Goal: Information Seeking & Learning: Check status

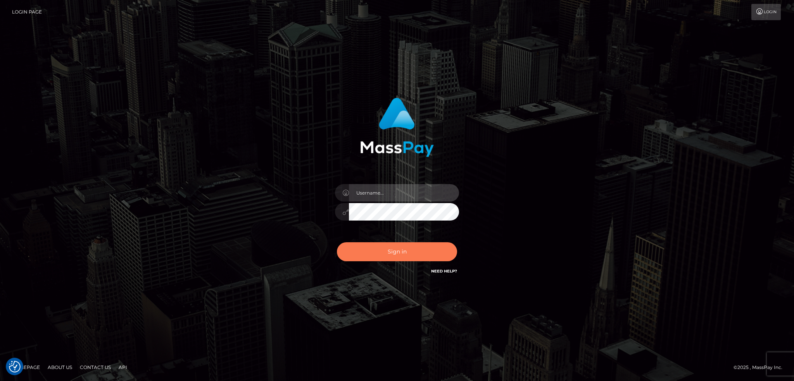
type input "alexstef"
click at [407, 244] on button "Sign in" at bounding box center [397, 251] width 120 height 19
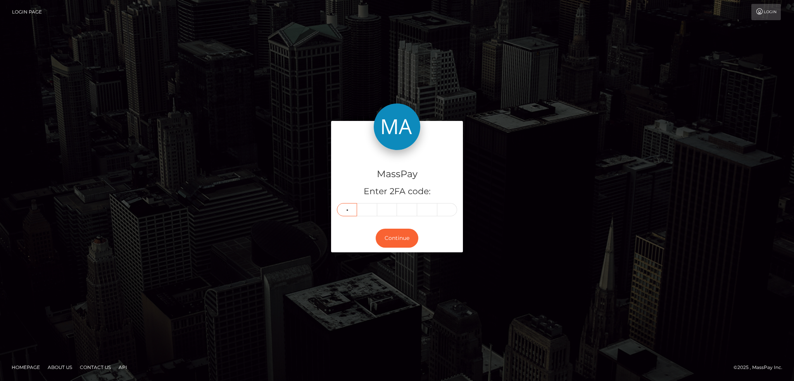
type input "7"
type input "6"
type input "2"
type input "3"
type input "9"
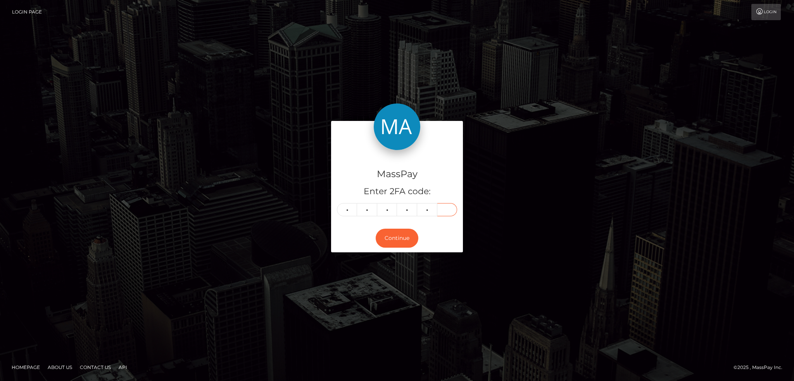
type input "2"
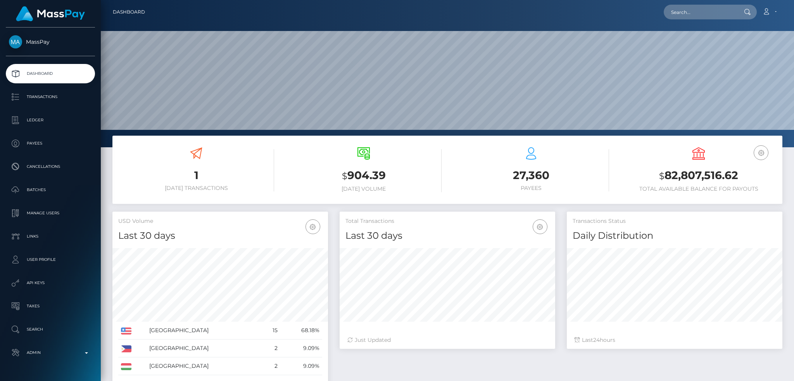
scroll to position [138, 215]
drag, startPoint x: 706, startPoint y: 17, endPoint x: 700, endPoint y: 17, distance: 5.8
click at [706, 17] on input "text" at bounding box center [700, 12] width 73 height 15
paste input "pout_vXplc3qQEpG2i"
type input "pout_vXplc3qQEpG2i"
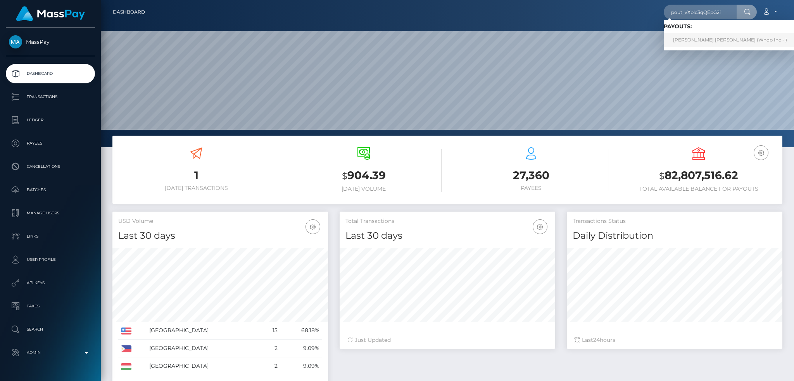
click at [703, 40] on link "DANTE RASHEEM ESTES (Whop Inc - )" at bounding box center [730, 40] width 133 height 14
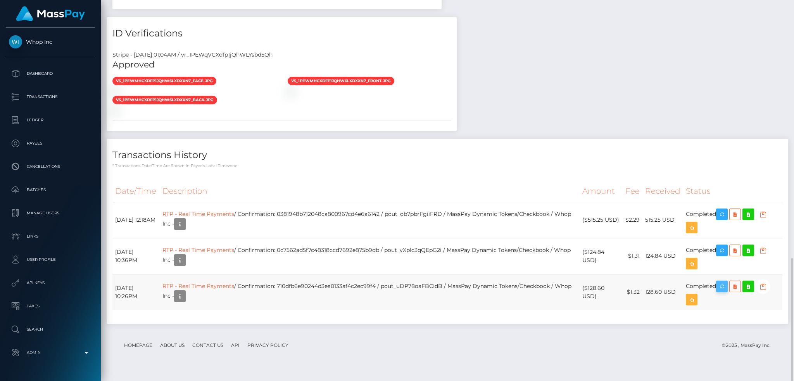
scroll to position [93, 215]
click at [727, 292] on icon "button" at bounding box center [722, 287] width 9 height 10
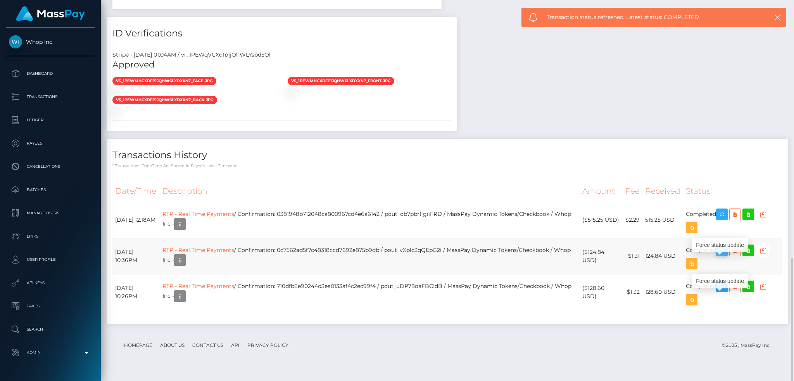
click at [724, 256] on icon "button" at bounding box center [722, 251] width 9 height 10
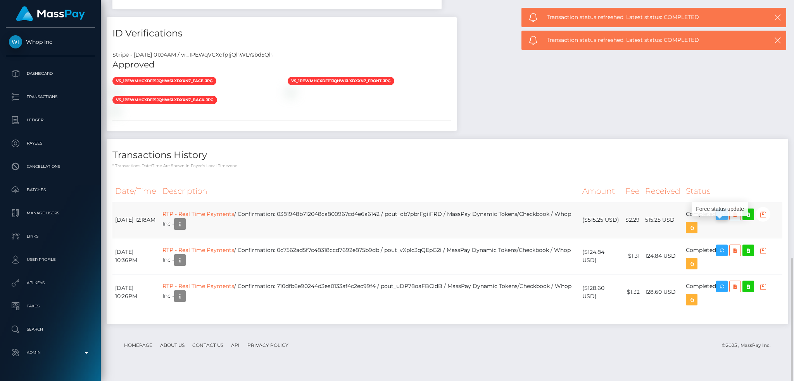
click at [725, 220] on icon "button" at bounding box center [722, 215] width 9 height 10
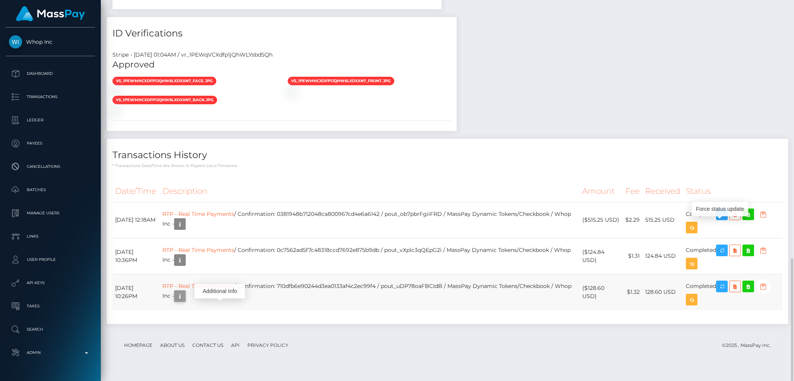
click at [185, 301] on icon "button" at bounding box center [179, 297] width 9 height 10
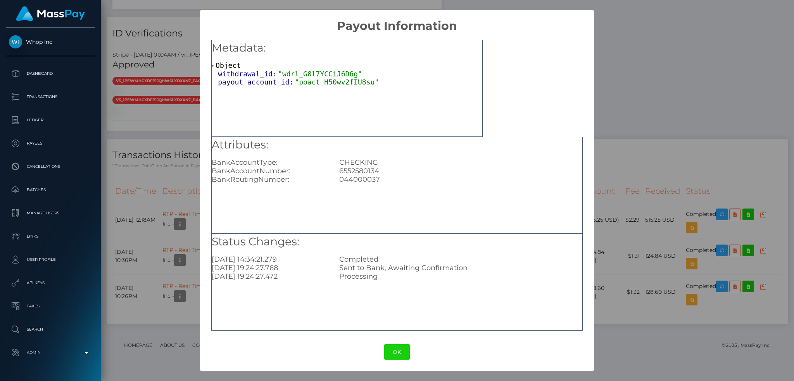
click at [358, 169] on div "6552580134" at bounding box center [461, 171] width 255 height 9
copy div "6552580134"
click at [632, 117] on div "× Payout Information Metadata: Object withdrawal_id: "wdrl_G8l7YCCiJ6D6g" payou…" at bounding box center [397, 190] width 794 height 381
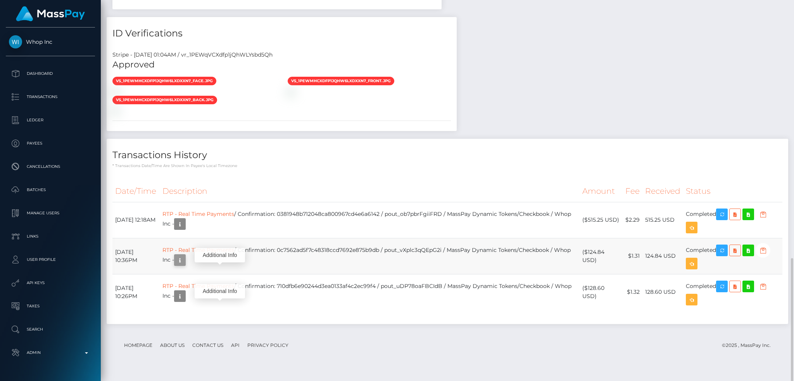
click at [185, 265] on icon "button" at bounding box center [179, 261] width 9 height 10
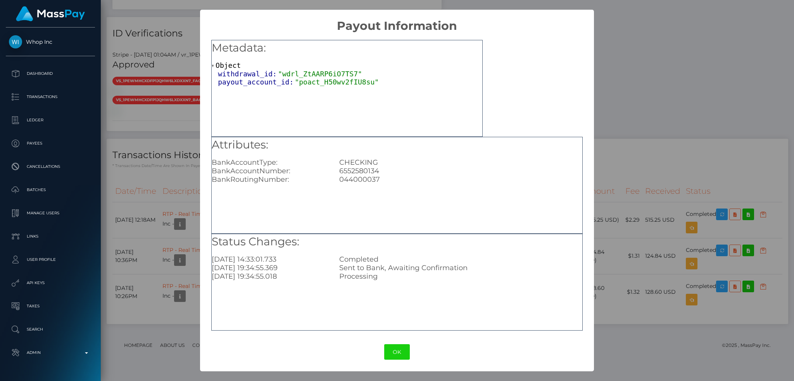
click at [601, 132] on div "× Payout Information Metadata: Object withdrawal_id: "wdrl_ZtAARP6iO7TS7" payou…" at bounding box center [397, 190] width 794 height 381
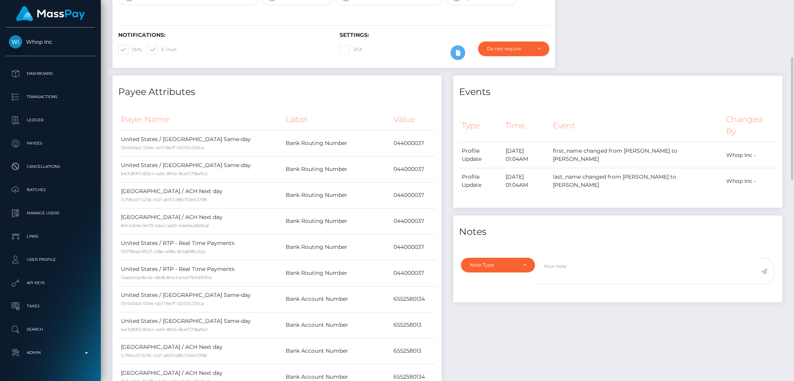
scroll to position [0, 0]
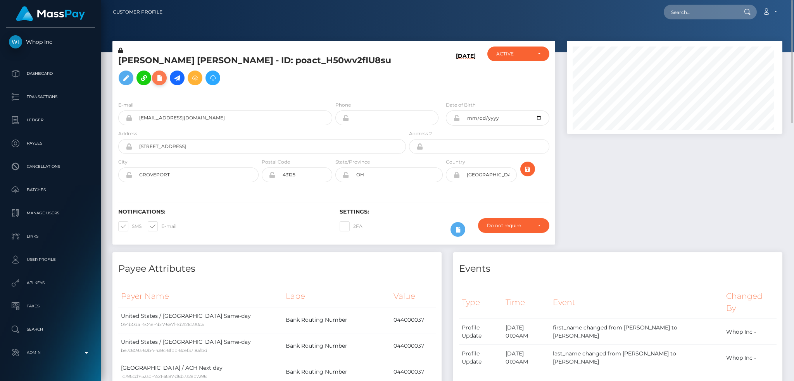
click at [164, 73] on icon at bounding box center [159, 78] width 9 height 10
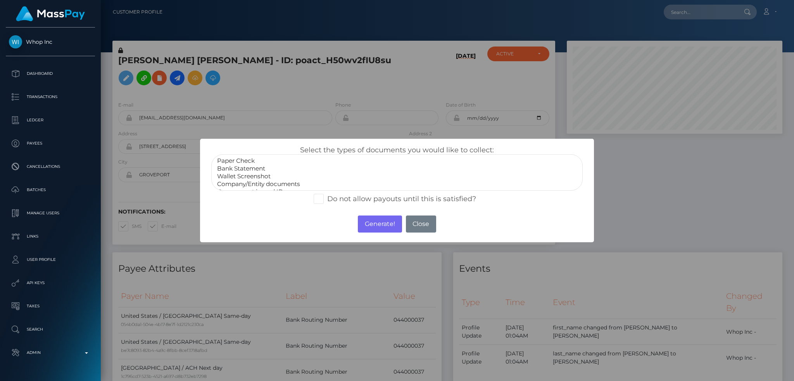
select select "Bank Statement"
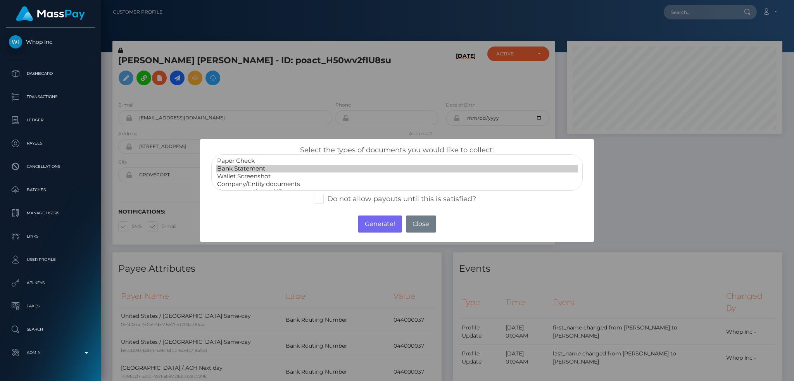
click at [263, 170] on option "Bank Statement" at bounding box center [397, 169] width 362 height 8
click at [379, 227] on button "Generate!" at bounding box center [380, 224] width 44 height 17
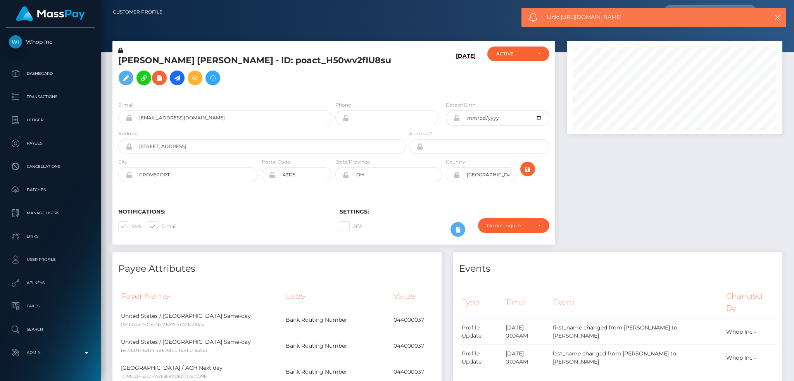
click at [585, 21] on span "Link: https://l.maspay.io/KgSRt" at bounding box center [650, 17] width 206 height 8
copy span "Link: https://l.maspay.io/KgSRt"
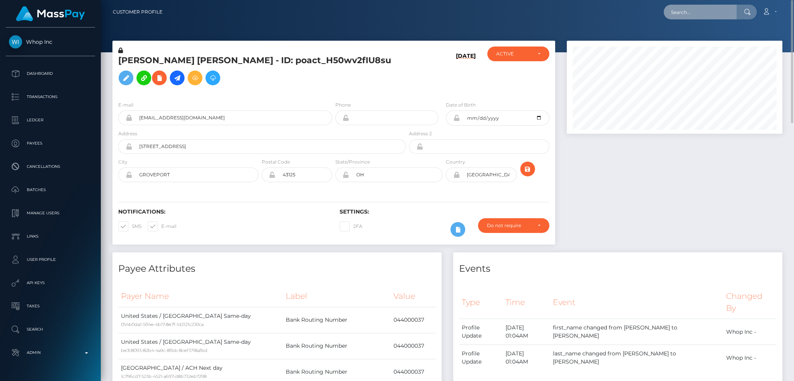
drag, startPoint x: 692, startPoint y: 12, endPoint x: 630, endPoint y: 12, distance: 61.7
click at [692, 12] on input "text" at bounding box center [700, 12] width 73 height 15
paste input "[EMAIL_ADDRESS][DOMAIN_NAME]"
type input "[EMAIL_ADDRESS][DOMAIN_NAME]"
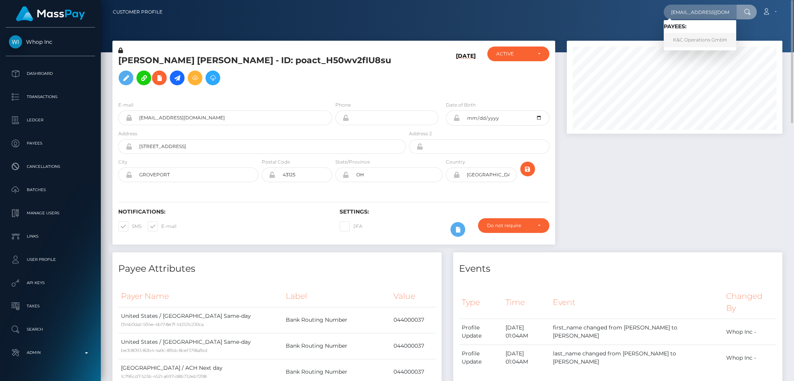
click at [684, 36] on link "K&C Operations GmbH" at bounding box center [700, 40] width 73 height 14
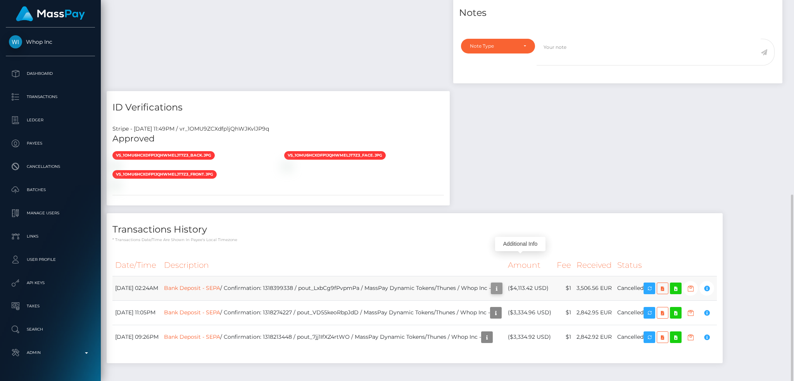
scroll to position [93, 215]
click at [502, 284] on icon "button" at bounding box center [496, 289] width 9 height 10
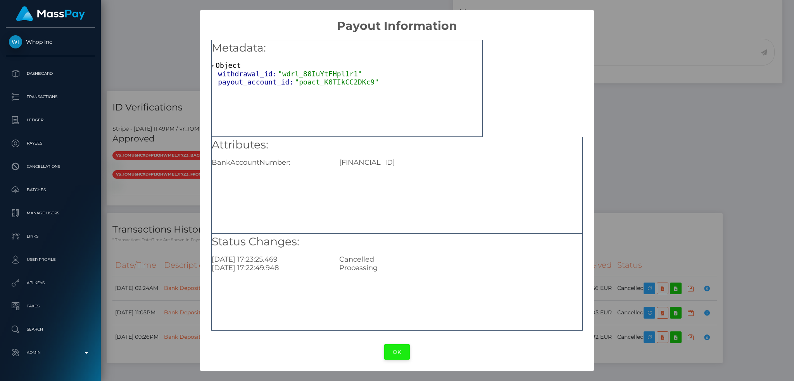
click at [396, 352] on button "OK" at bounding box center [397, 352] width 26 height 16
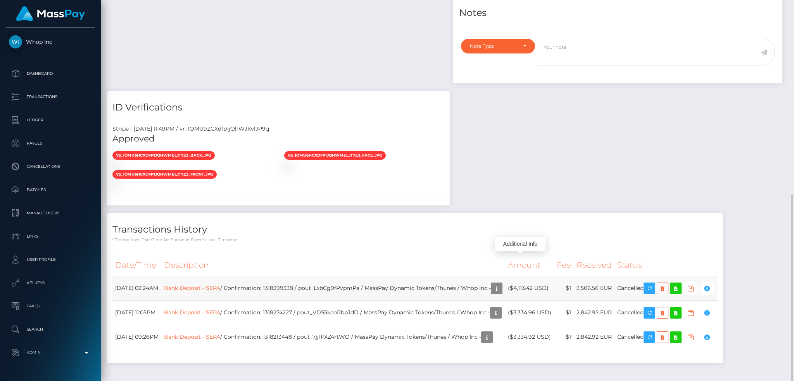
click at [298, 276] on td "Bank Deposit - SEPA / Confirmation: 1318399338 / pout_LxbCg9fPvpmPa / MassPay D…" at bounding box center [333, 288] width 344 height 24
copy td "1318399338"
click at [294, 301] on td "Bank Deposit - SEPA / Confirmation: 1318274227 / pout_VD55keoRbpJdD / MassPay D…" at bounding box center [333, 313] width 344 height 24
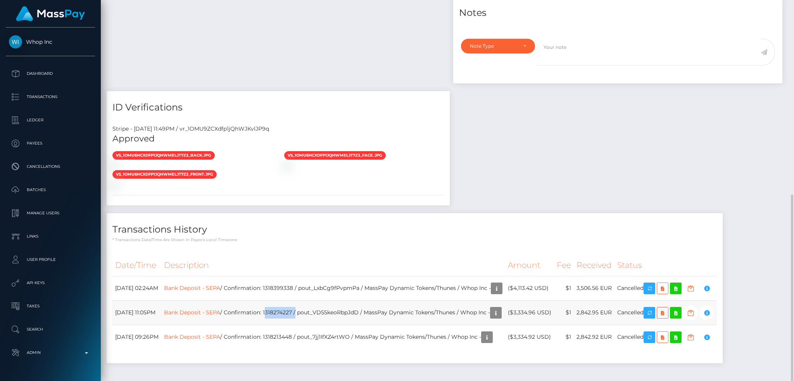
copy td "1318274227"
click at [303, 325] on td "Bank Deposit - SEPA / Confirmation: 1318213448 / pout_7jj1IfXZ4rtWO / MassPay D…" at bounding box center [333, 337] width 344 height 24
copy td "1318213448"
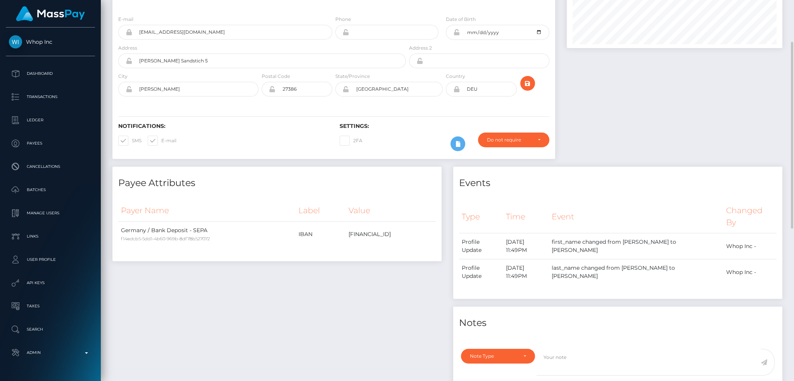
scroll to position [0, 0]
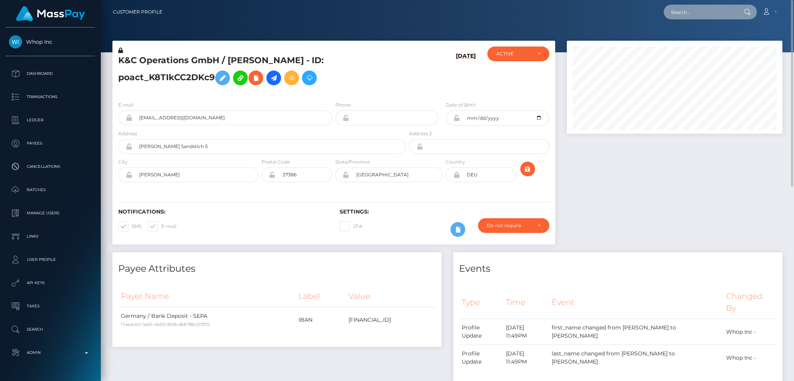
click at [714, 14] on input "text" at bounding box center [700, 12] width 73 height 15
paste input "MSP217ca5f7471284c"
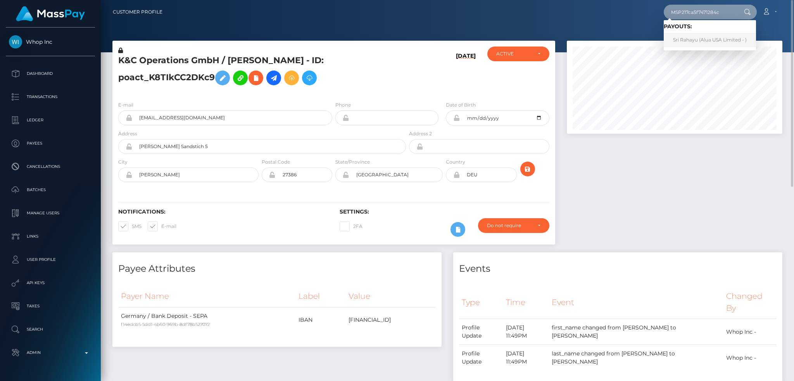
type input "MSP217ca5f7471284c"
click at [684, 40] on link "Sri Rahayu (Alua USA Limited - )" at bounding box center [710, 40] width 92 height 14
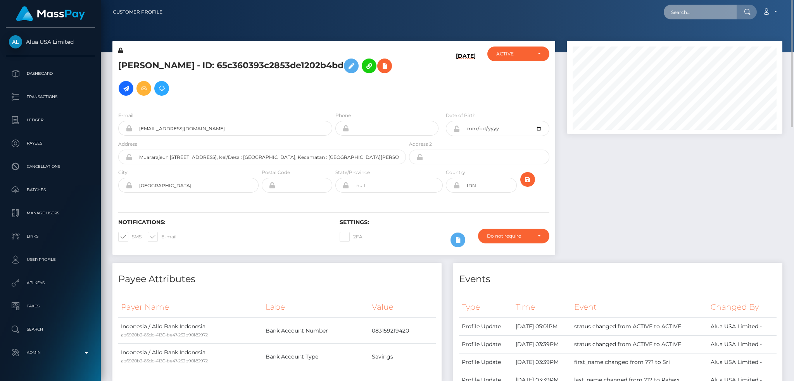
click at [697, 10] on input "text" at bounding box center [700, 12] width 73 height 15
paste input "MSPf9665d62b78469d"
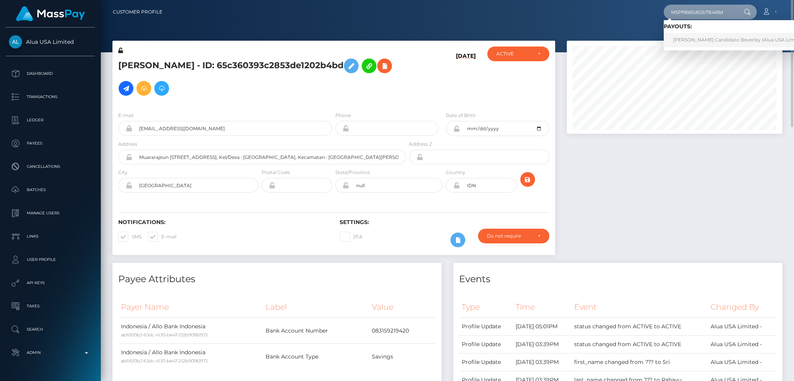
type input "MSPf9665d62b78469d"
click at [696, 38] on link "Beverly Jean Candidato Beverley (Alua USA Limited - )" at bounding box center [741, 40] width 155 height 14
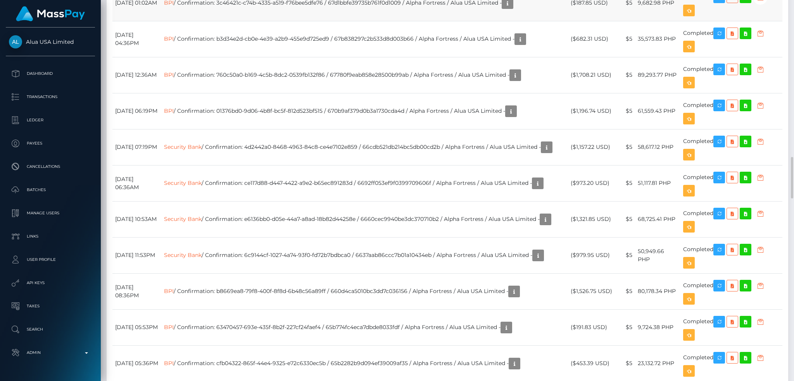
scroll to position [2276, 0]
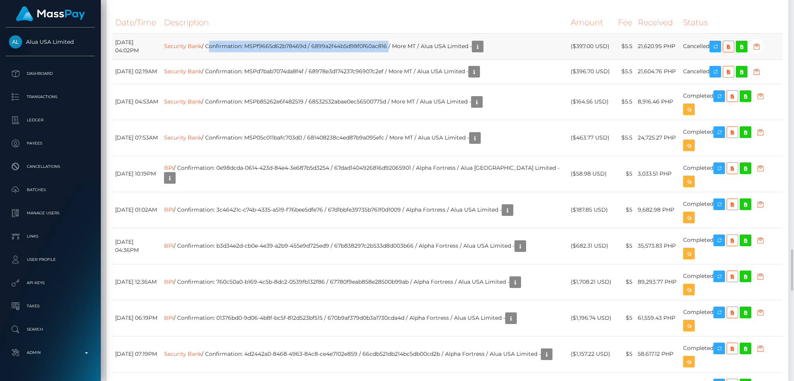
drag, startPoint x: 237, startPoint y: 172, endPoint x: 415, endPoint y: 171, distance: 178.4
click at [415, 59] on td "Security Bank / Confirmation: MSPf9665d62b78469d / 6899a2f44b5d98f0f60ac816 / M…" at bounding box center [364, 46] width 407 height 26
copy td "Confirmation: MSPf9665d62b78469d / 6899a2f44b5d98f0f60ac816"
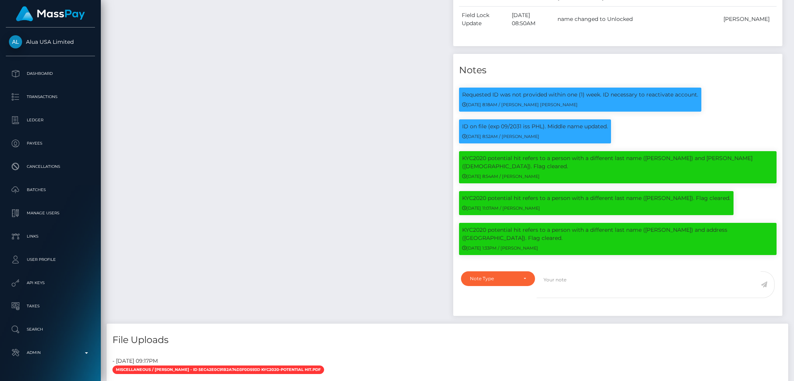
scroll to position [0, 0]
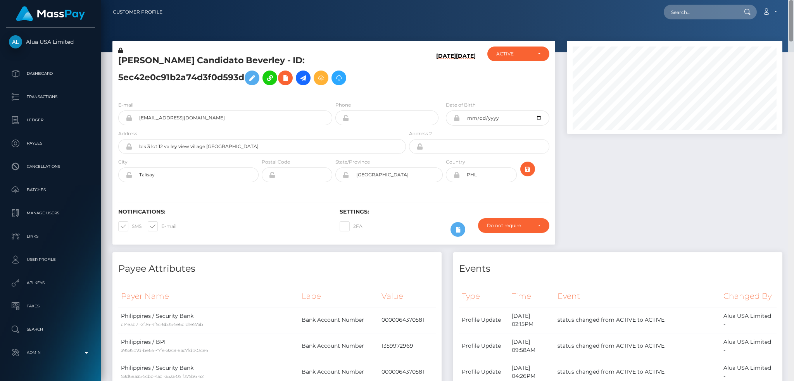
drag, startPoint x: 790, startPoint y: 258, endPoint x: 782, endPoint y: -33, distance: 291.4
click at [782, 0] on html "Alua USA Limited Dashboard Transactions Ledger Payees Batches" at bounding box center [397, 190] width 794 height 381
click at [531, 163] on button "submit" at bounding box center [528, 169] width 15 height 15
click at [704, 9] on input "text" at bounding box center [700, 12] width 73 height 15
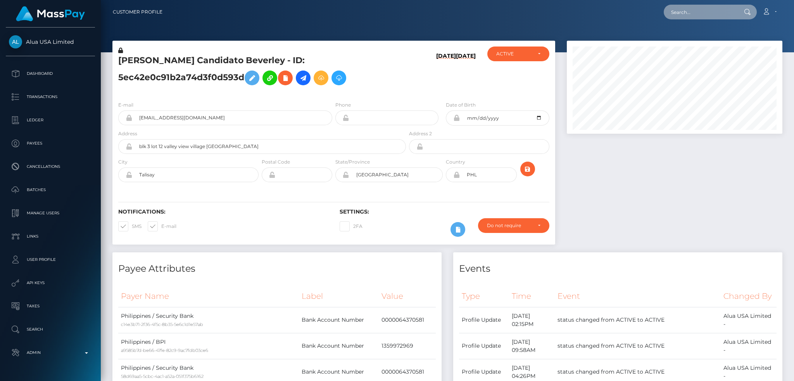
paste input "[EMAIL_ADDRESS][DOMAIN_NAME]"
click at [703, 11] on input "[EMAIL_ADDRESS][DOMAIN_NAME]" at bounding box center [700, 12] width 73 height 15
paste input "niharikaa1702"
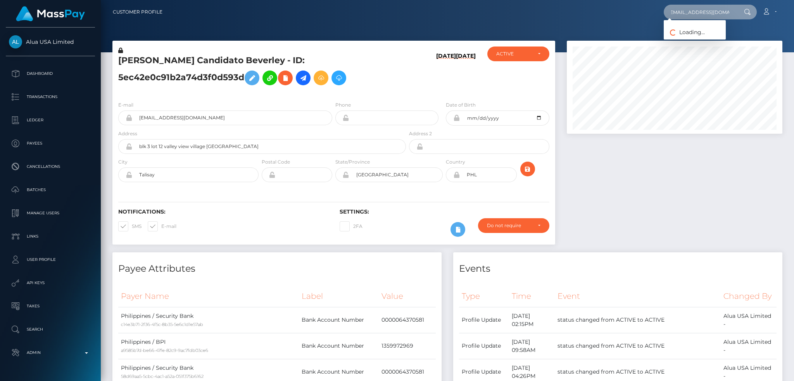
click at [715, 9] on input "duffykaitlyn0@gmail.com" at bounding box center [700, 12] width 73 height 15
click at [250, 117] on input "5ec42e0c91b2a74d3f0d593d@alua.com" at bounding box center [232, 118] width 200 height 15
click at [710, 12] on input "duffykaitlyn0@gmail.com" at bounding box center [700, 12] width 73 height 15
paste input "niharikaa1702"
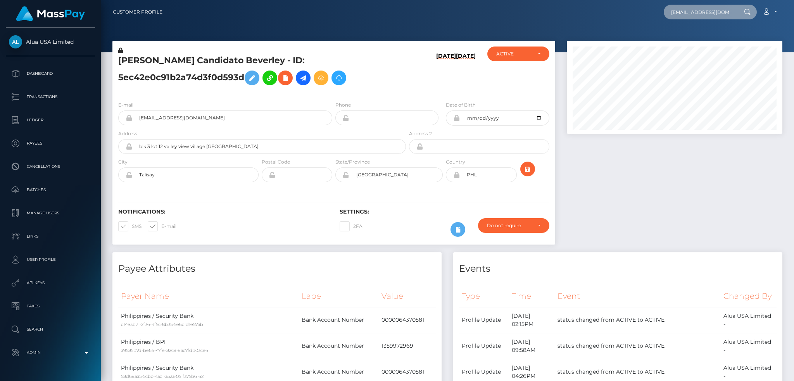
scroll to position [0, 4]
type input "[EMAIL_ADDRESS][DOMAIN_NAME]"
click at [685, 43] on link "NIHARIKA PAUL Paul" at bounding box center [695, 40] width 62 height 14
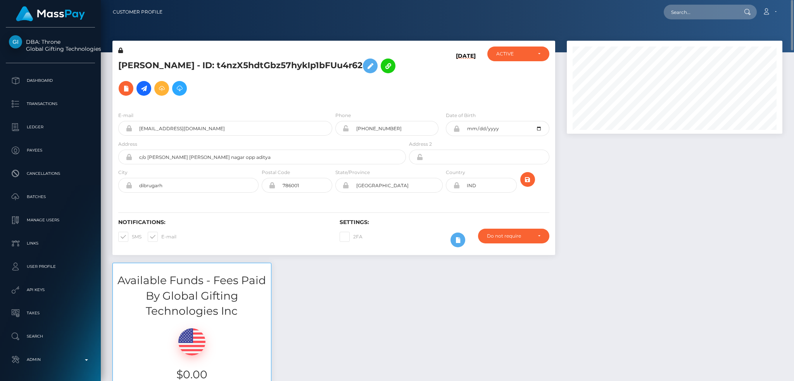
click at [140, 64] on h5 "[PERSON_NAME] - ID: t4nzX5hdtGbz57hykIp1bFUu4r62" at bounding box center [260, 77] width 284 height 45
click at [139, 64] on h5 "[PERSON_NAME] - ID: t4nzX5hdtGbz57hykIp1bFUu4r62" at bounding box center [260, 77] width 284 height 45
copy h5 "[PERSON_NAME]"
click at [690, 12] on input "text" at bounding box center [700, 12] width 73 height 15
paste input "[EMAIL_ADDRESS][DOMAIN_NAME]"
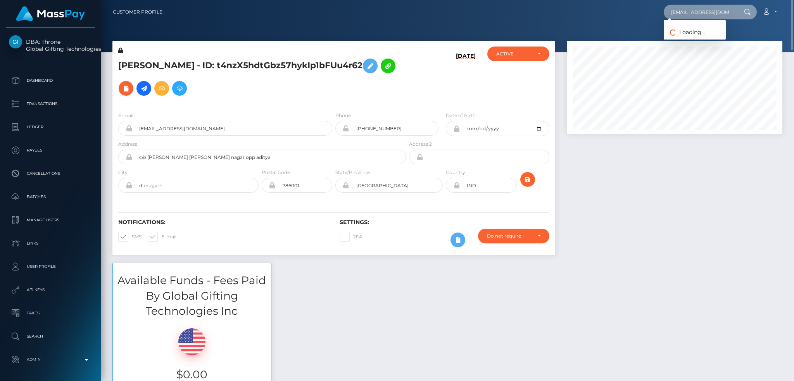
scroll to position [0, 13]
type input "[EMAIL_ADDRESS][DOMAIN_NAME]"
click at [699, 39] on link "[PERSON_NAME]" at bounding box center [695, 40] width 62 height 14
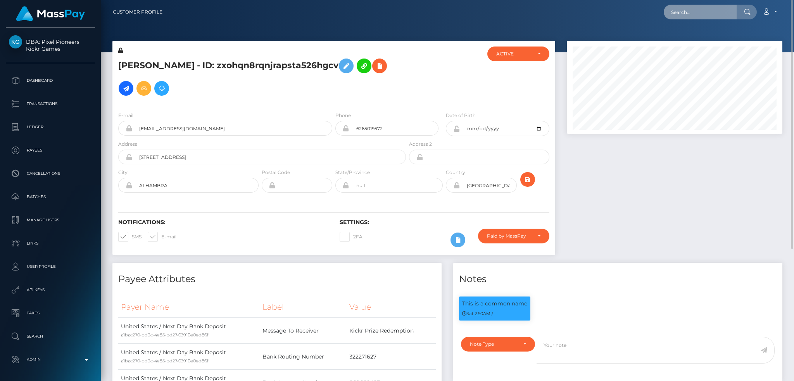
click at [675, 14] on input "text" at bounding box center [700, 12] width 73 height 15
paste input "[EMAIL_ADDRESS][DOMAIN_NAME]"
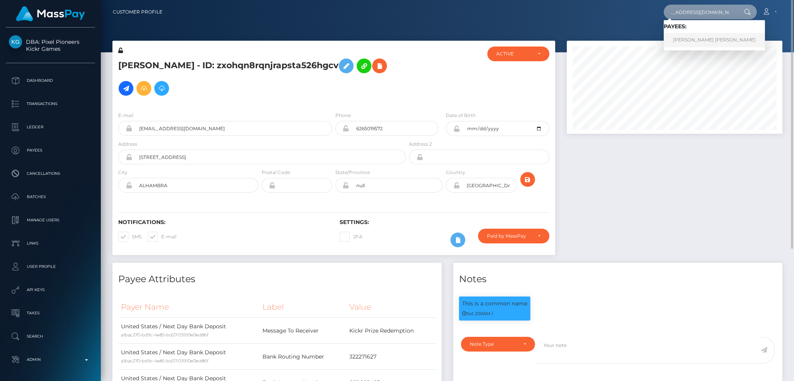
type input "[EMAIL_ADDRESS][DOMAIN_NAME]"
click at [690, 41] on link "MICHAEL Brandon COOPER" at bounding box center [714, 40] width 101 height 14
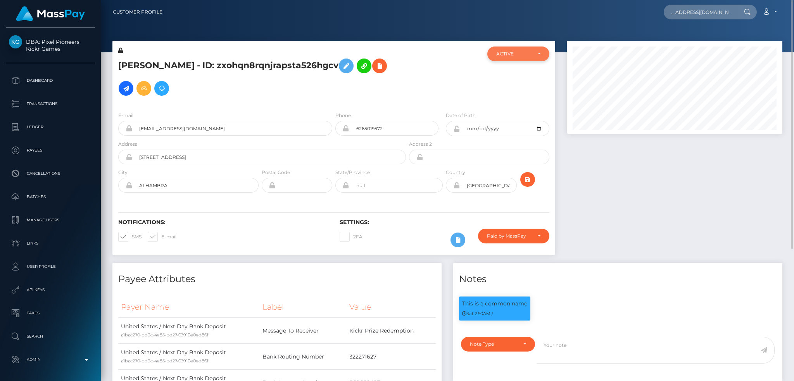
scroll to position [0, 0]
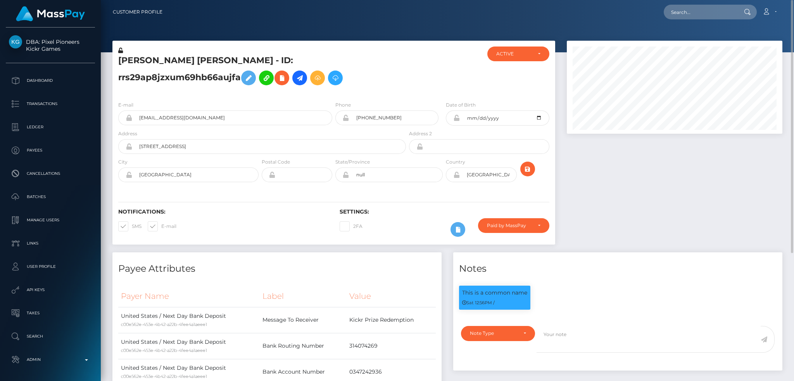
click at [680, 4] on div "Loading... Loading... Account Edit Profile Logout" at bounding box center [476, 12] width 614 height 16
click at [678, 13] on input "text" at bounding box center [700, 12] width 73 height 15
paste input "[EMAIL_ADDRESS][DOMAIN_NAME]"
type input "[EMAIL_ADDRESS][DOMAIN_NAME]"
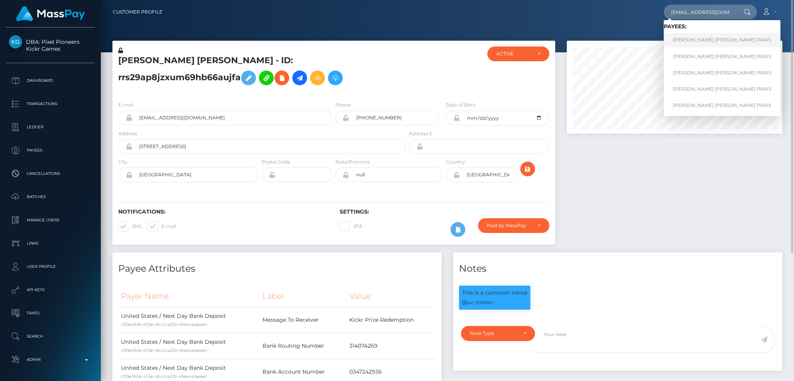
click at [697, 38] on link "DANIEL MICHAEL JR PARIS" at bounding box center [722, 40] width 117 height 14
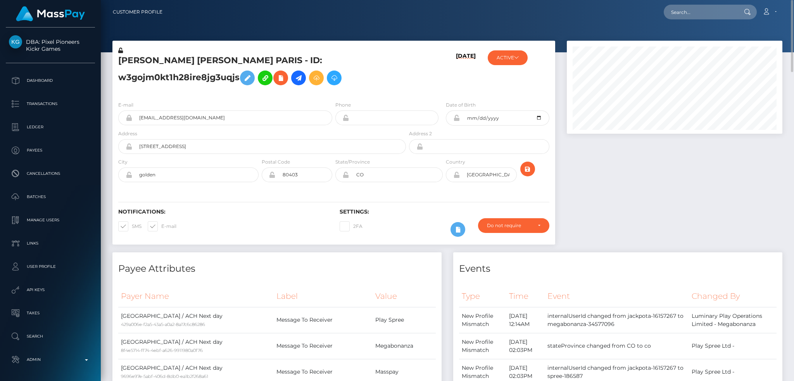
click at [640, 192] on div at bounding box center [674, 147] width 227 height 212
click at [681, 13] on input "text" at bounding box center [700, 12] width 73 height 15
paste input "h2QyaBDnrpd27Ws"
type input "h2QyaBDnrpd27Ws"
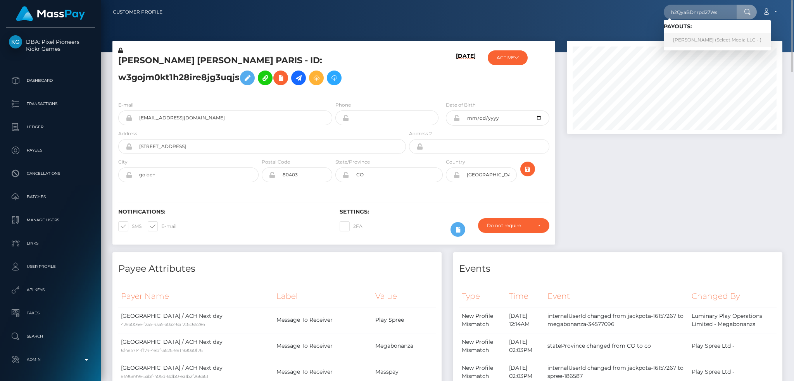
click at [701, 41] on link "Loïc Bernard (Select Media LLC - )" at bounding box center [717, 40] width 107 height 14
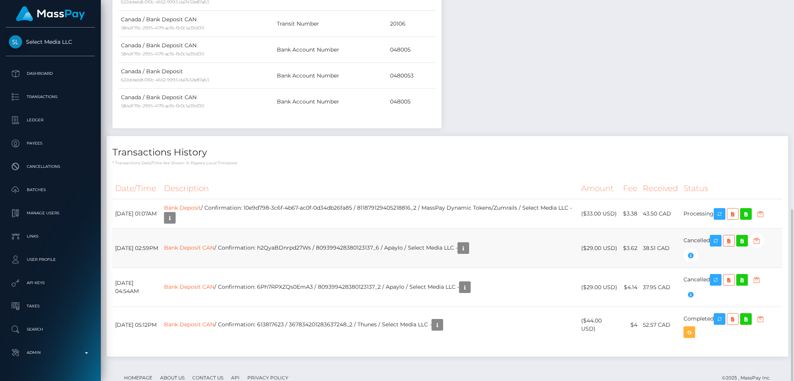
scroll to position [93, 215]
click at [213, 284] on link "Bank Deposit CAN" at bounding box center [189, 287] width 50 height 7
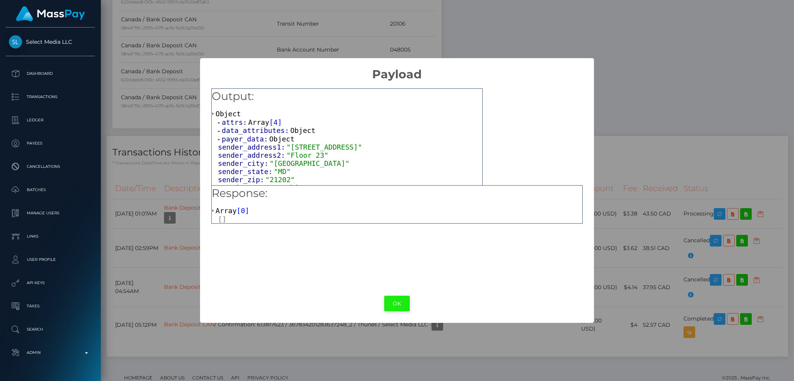
click at [401, 301] on button "OK" at bounding box center [397, 304] width 26 height 16
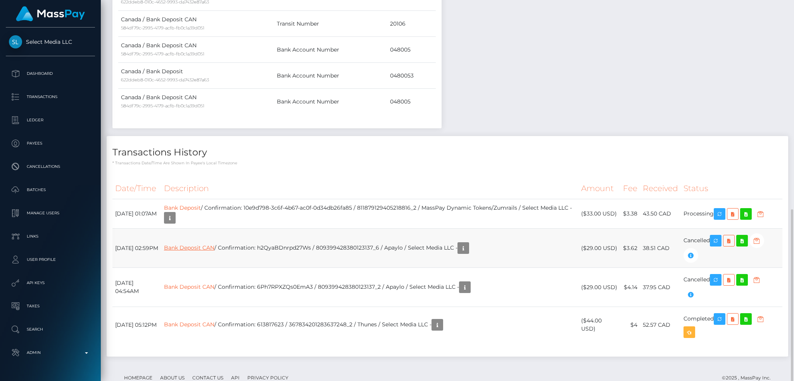
click at [200, 244] on link "Bank Deposit CAN" at bounding box center [189, 247] width 50 height 7
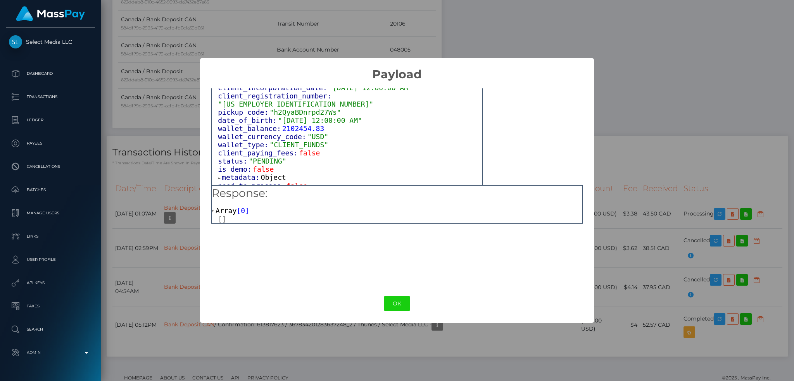
scroll to position [482, 0]
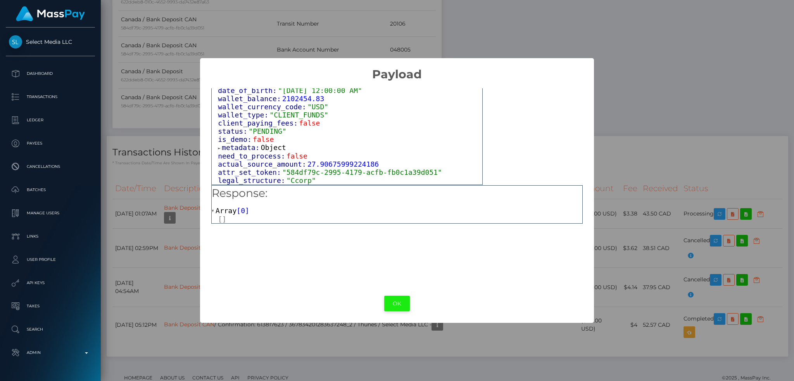
click at [392, 309] on button "OK" at bounding box center [397, 304] width 26 height 16
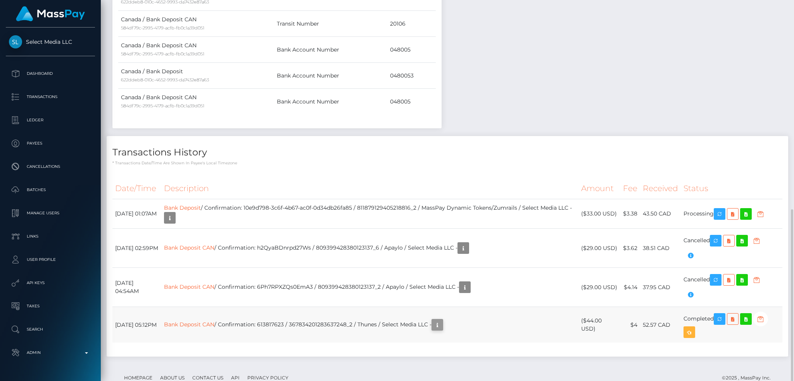
scroll to position [93, 215]
click at [442, 320] on icon "button" at bounding box center [437, 325] width 9 height 10
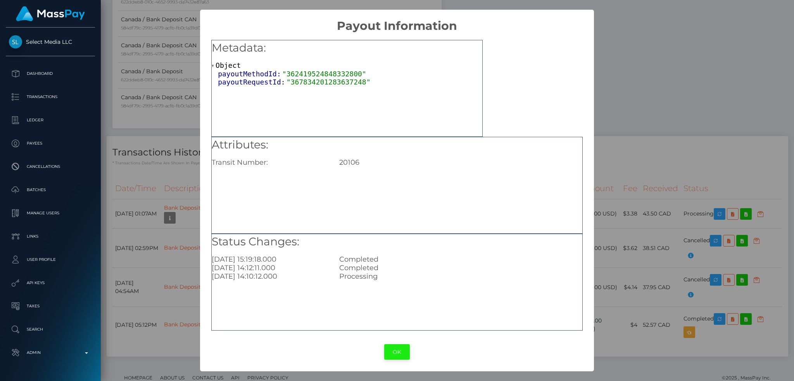
click at [398, 346] on button "OK" at bounding box center [397, 352] width 26 height 16
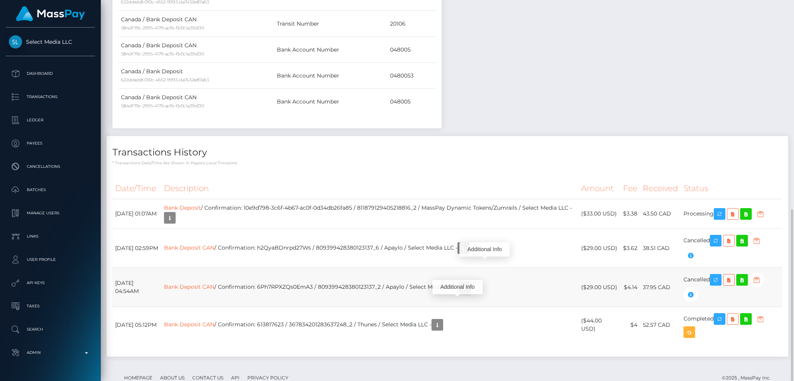
click at [470, 283] on icon "button" at bounding box center [464, 288] width 9 height 10
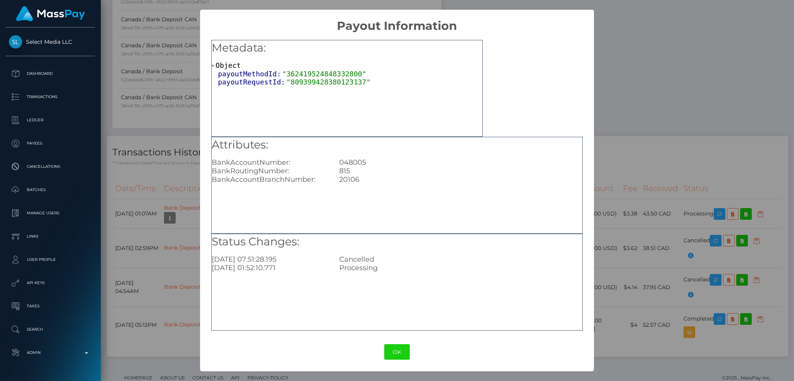
drag, startPoint x: 615, startPoint y: 69, endPoint x: 590, endPoint y: 67, distance: 24.9
click at [616, 69] on div "× Payout Information Metadata: Object payoutMethodId: "362419524848332800" payo…" at bounding box center [397, 190] width 794 height 381
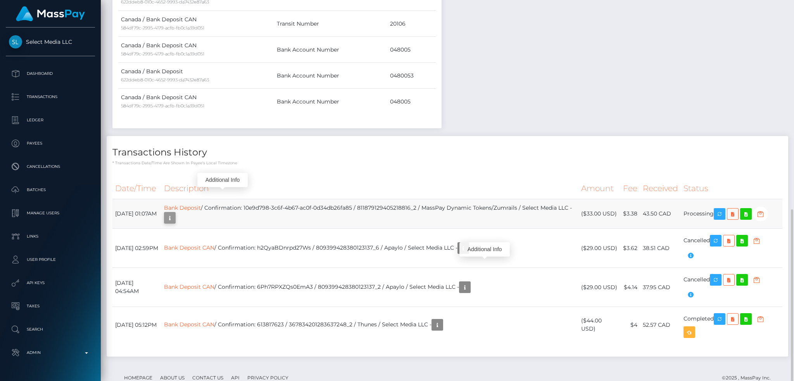
click at [175, 213] on icon "button" at bounding box center [169, 218] width 9 height 10
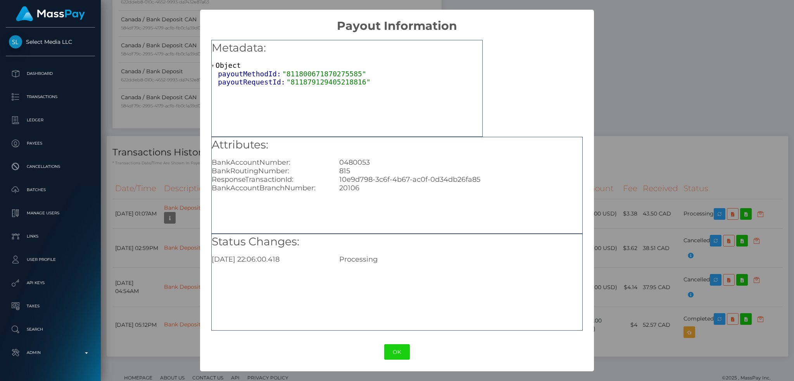
click at [358, 161] on div "0480053" at bounding box center [461, 162] width 255 height 9
copy div "0480053"
drag, startPoint x: 637, startPoint y: 80, endPoint x: 562, endPoint y: 127, distance: 88.2
click at [634, 81] on div "× Payout Information Metadata: Object payoutMethodId: "811800671870275585" payo…" at bounding box center [397, 190] width 794 height 381
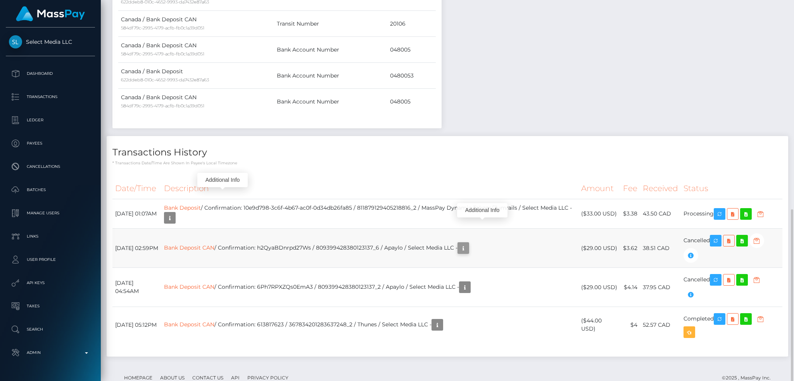
click at [468, 244] on icon "button" at bounding box center [463, 249] width 9 height 10
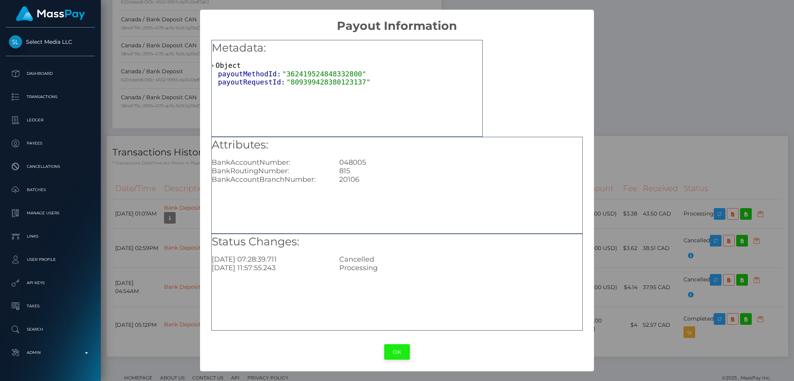
click at [401, 354] on button "OK" at bounding box center [397, 352] width 26 height 16
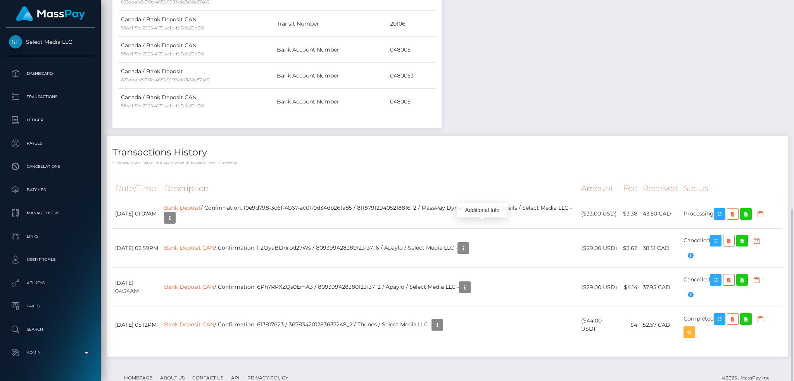
click at [489, 178] on th "Description" at bounding box center [369, 188] width 417 height 21
click at [470, 283] on icon "button" at bounding box center [464, 288] width 9 height 10
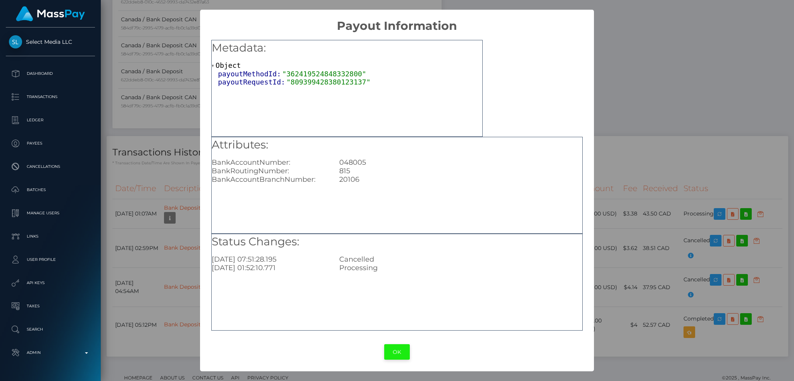
click at [401, 351] on button "OK" at bounding box center [397, 352] width 26 height 16
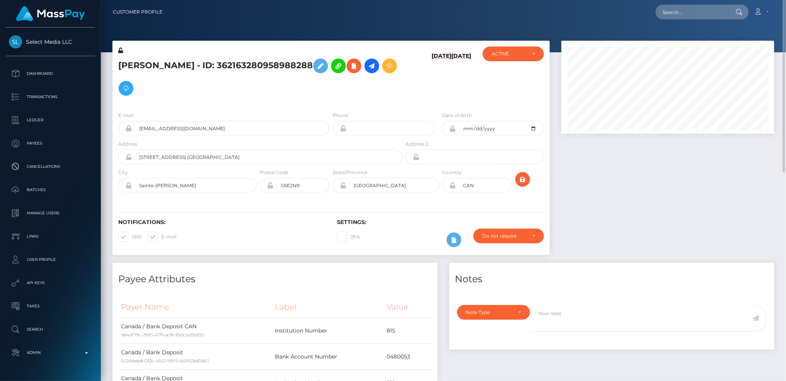
scroll to position [387828, 387708]
click at [677, 9] on input "text" at bounding box center [692, 12] width 73 height 15
paste input "b26712f5-e057-41b3-b5bc-c7bbb440ae25"
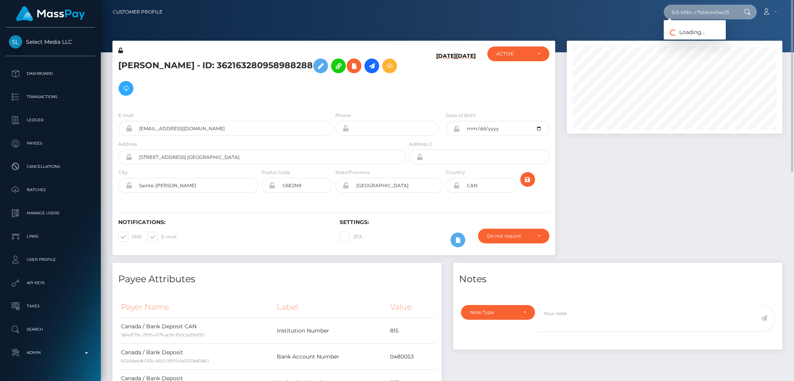
scroll to position [93, 215]
type input "b26712f5-e057-41b3-b5bc-c7bbb440ae25"
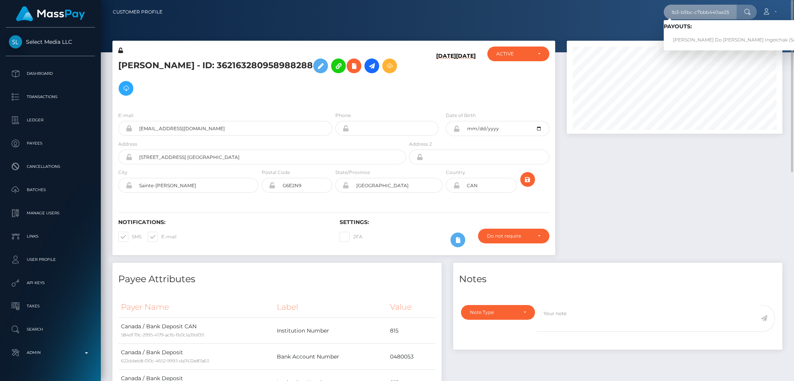
scroll to position [0, 0]
click at [693, 38] on link "Amanda Do Valle Ingeichak (Select Media LLC - )" at bounding box center [754, 40] width 181 height 14
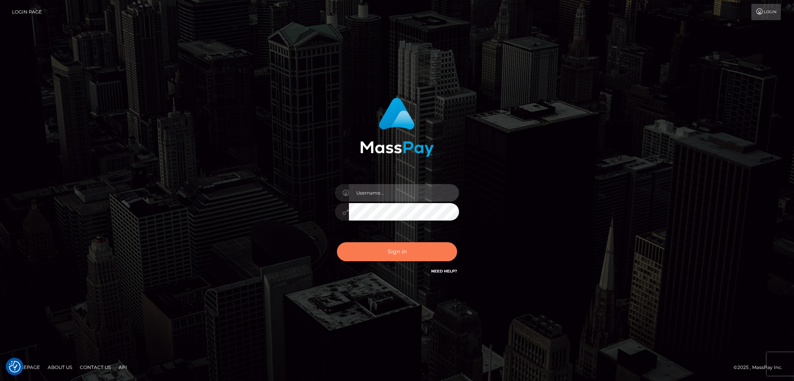
type input "alexstef"
click at [392, 248] on button "Sign in" at bounding box center [397, 251] width 120 height 19
type input "alexstef"
click at [399, 246] on button "Sign in" at bounding box center [397, 251] width 120 height 19
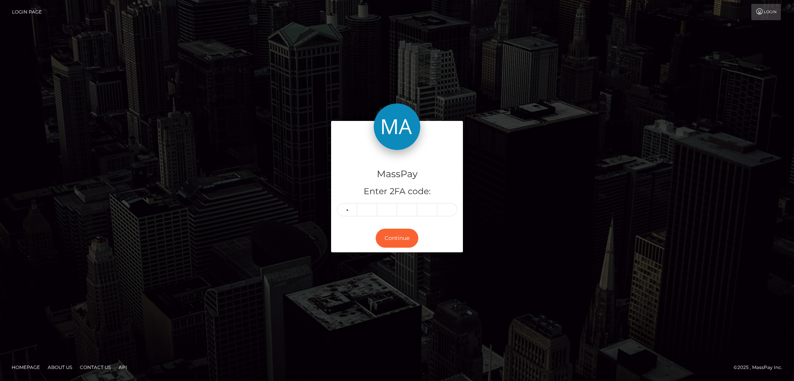
type input "6"
type input "5"
type input "4"
type input "5"
type input "2"
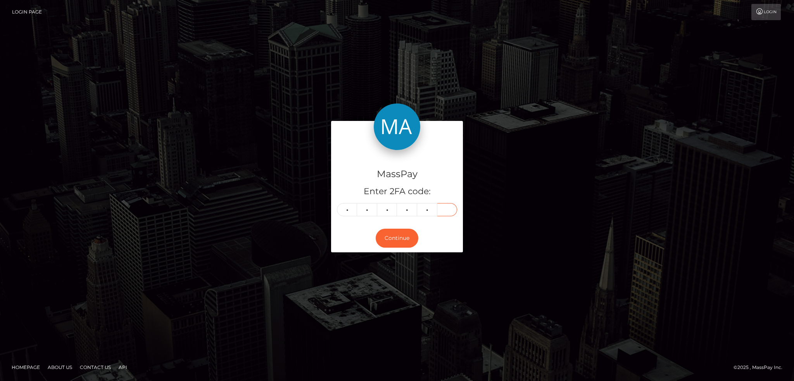
type input "6"
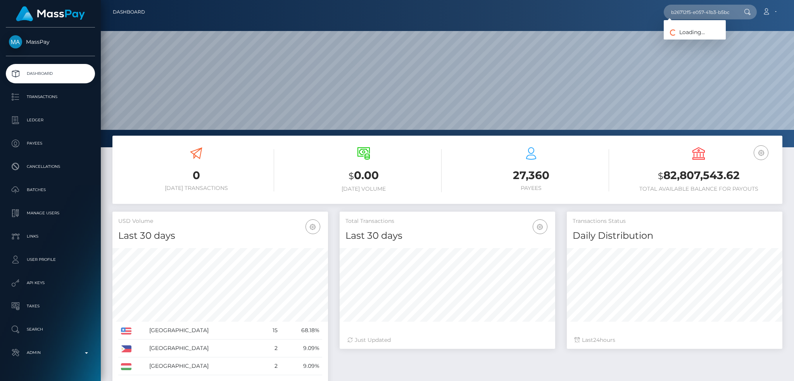
scroll to position [138, 215]
type input "b26712f5-e057-41b3-b5bc-c7bbb440ae25"
click at [698, 37] on link "[PERSON_NAME] Do [PERSON_NAME] Ingeichak (Select Media LLC - )" at bounding box center [754, 40] width 181 height 14
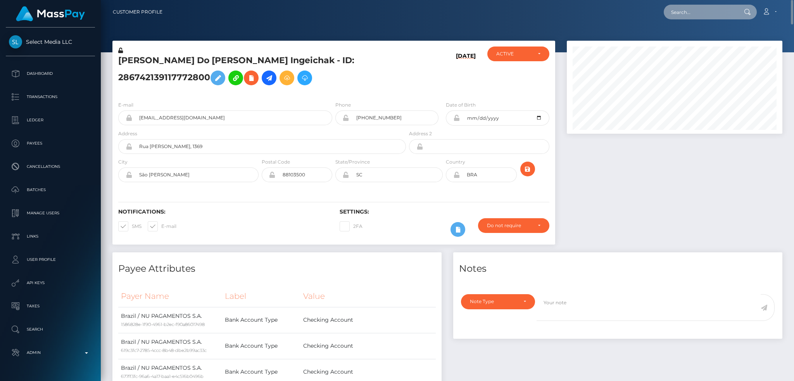
click at [668, 9] on input "text" at bounding box center [700, 12] width 73 height 15
paste input "7206c92b-86bc-11ef-bffc-023637c80859"
type input "7206c92b-86bc-11ef-bffc-023637c80859"
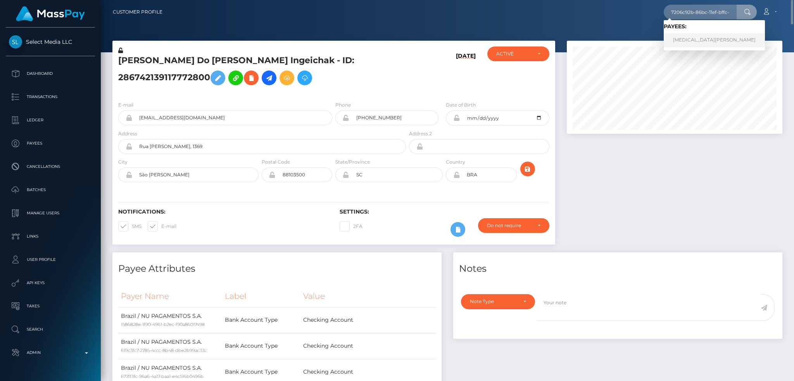
click at [690, 36] on link "Yasmin Araújo" at bounding box center [714, 40] width 101 height 14
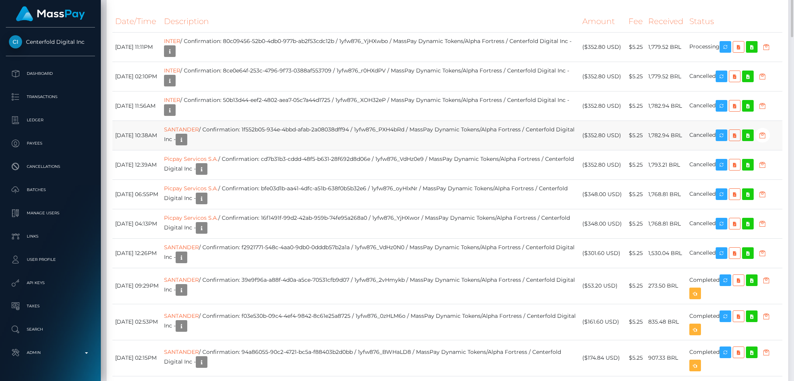
scroll to position [931, 0]
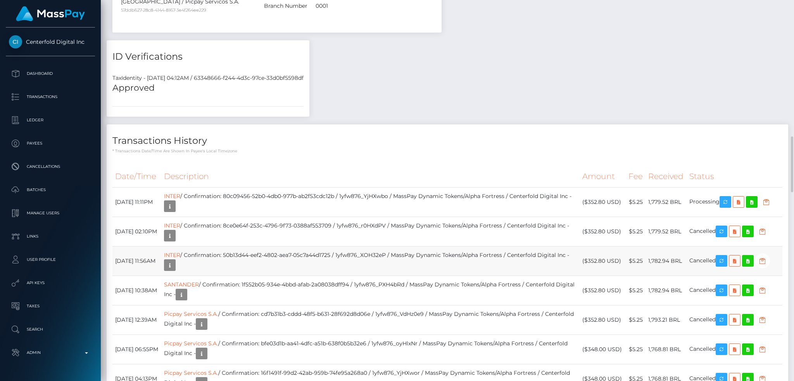
click at [522, 246] on td "INTER / Confirmation: 50b13d44-eef2-4802-aea7-05c7a44d1725 / 1yfw876_XOH32eP / …" at bounding box center [370, 260] width 419 height 29
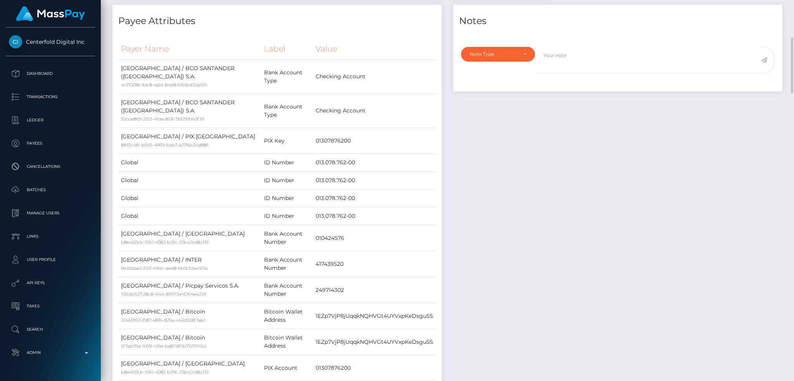
scroll to position [0, 0]
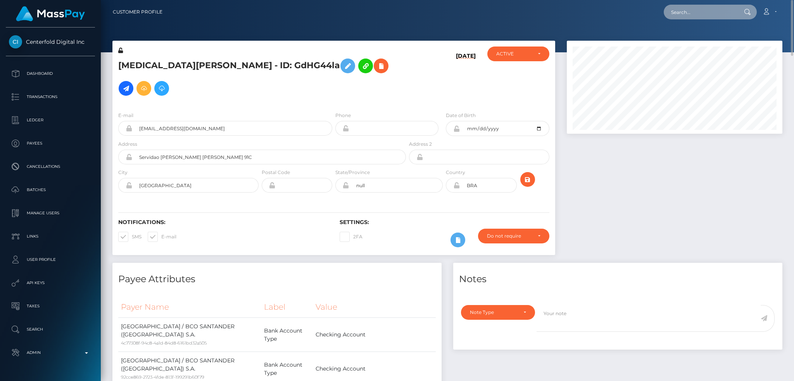
click at [713, 16] on input "text" at bounding box center [700, 12] width 73 height 15
paste input "[EMAIL_ADDRESS][DOMAIN_NAME]"
type input "[EMAIL_ADDRESS][DOMAIN_NAME]"
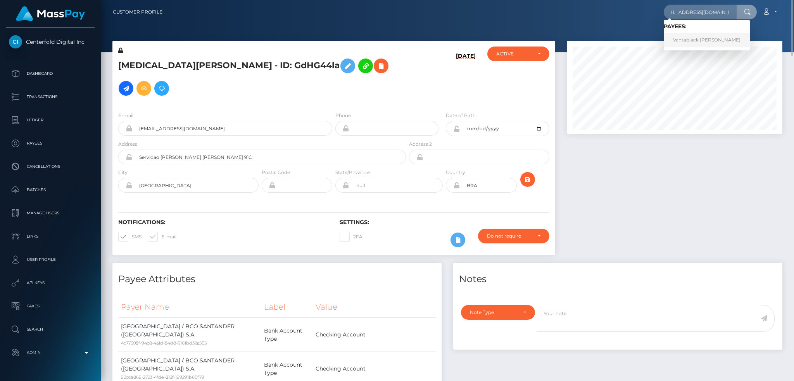
click at [703, 35] on link "Vantablack [PERSON_NAME]" at bounding box center [707, 40] width 86 height 14
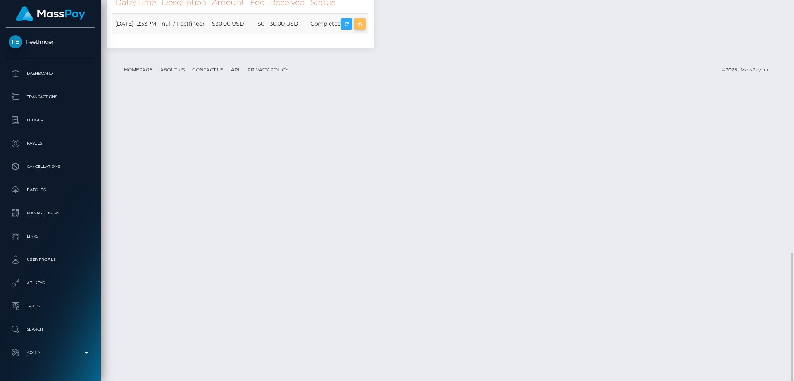
scroll to position [93, 215]
click at [365, 29] on icon "button" at bounding box center [359, 24] width 9 height 10
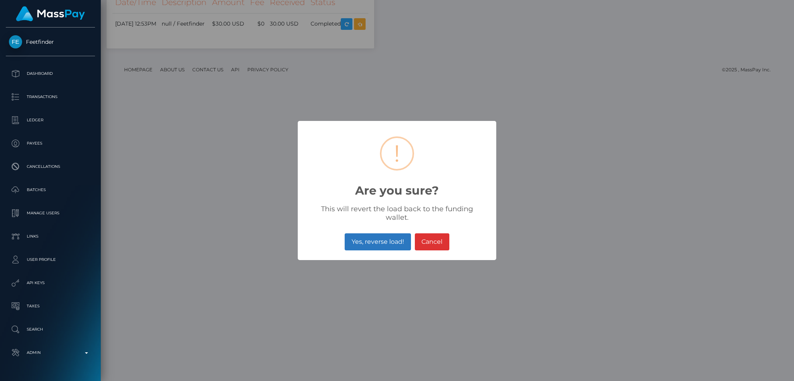
click at [380, 240] on button "Yes, reverse load!" at bounding box center [378, 242] width 66 height 17
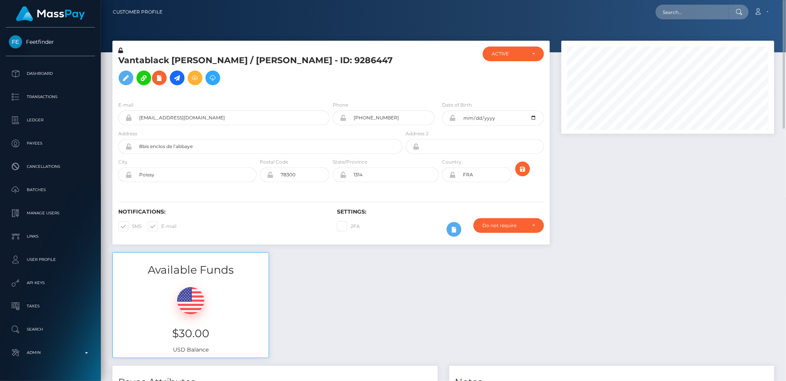
scroll to position [387828, 387708]
